Goal: Navigation & Orientation: Go to known website

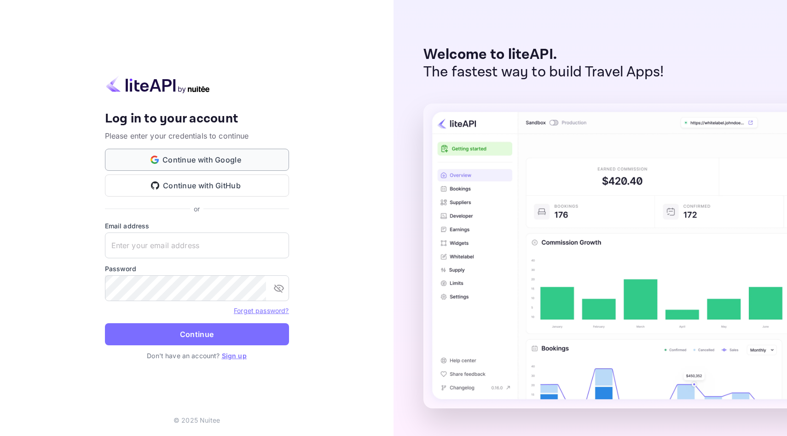
type input "[EMAIL_ADDRESS][DOMAIN_NAME]"
click at [278, 160] on button "Continue with Google" at bounding box center [197, 160] width 184 height 22
